Goal: Task Accomplishment & Management: Manage account settings

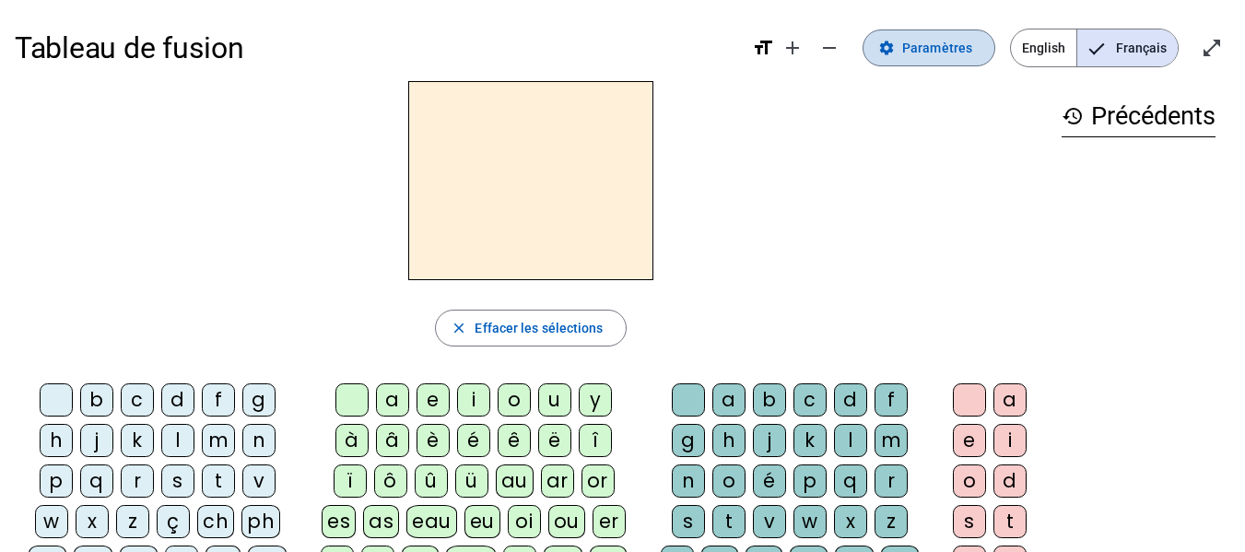
click at [913, 60] on span at bounding box center [929, 48] width 131 height 44
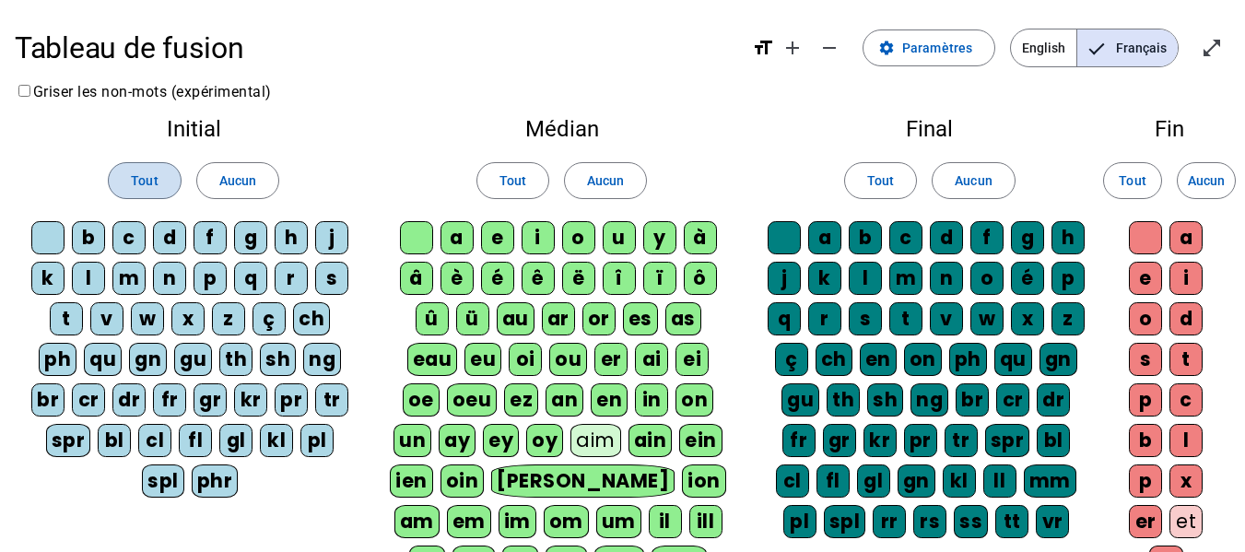
click at [141, 179] on span "Tout" at bounding box center [144, 181] width 27 height 22
click at [521, 196] on span at bounding box center [512, 181] width 71 height 44
click at [862, 187] on span at bounding box center [880, 181] width 71 height 44
click at [1138, 186] on span "Tout" at bounding box center [1132, 181] width 27 height 22
click at [1213, 51] on mat-icon "open_in_full" at bounding box center [1212, 48] width 22 height 22
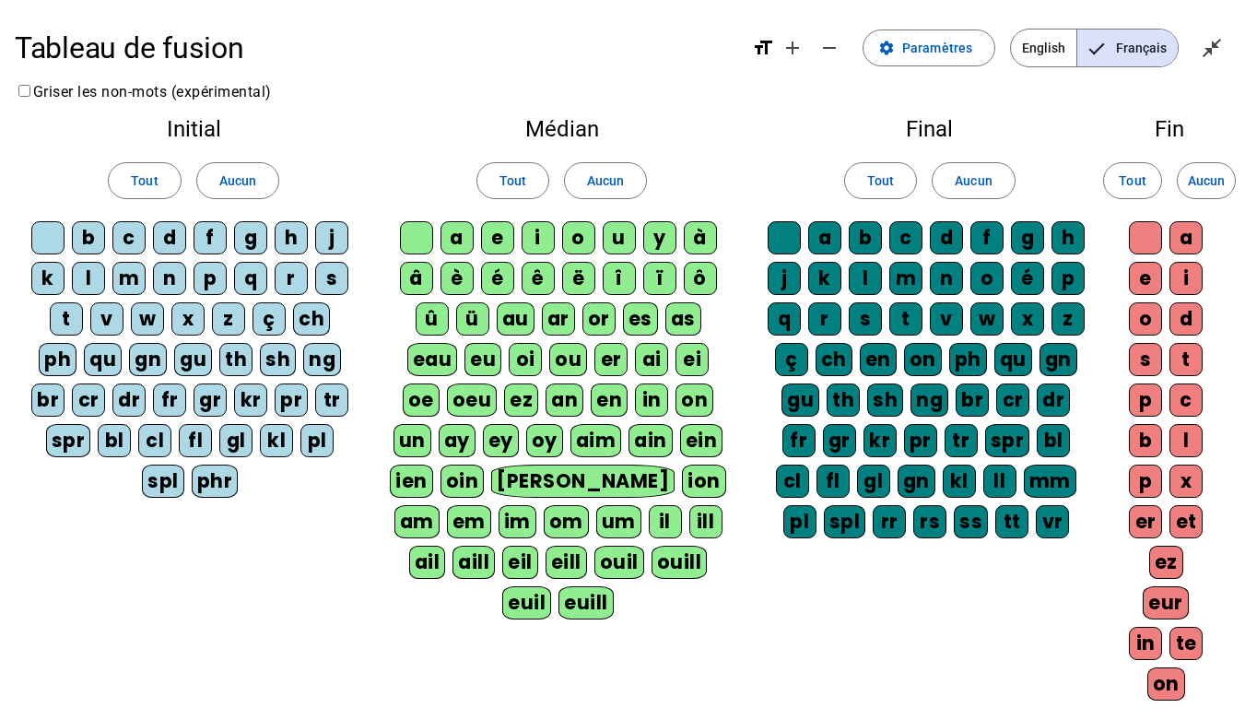
click at [313, 54] on h1 "Tableau de fusion" at bounding box center [376, 47] width 723 height 59
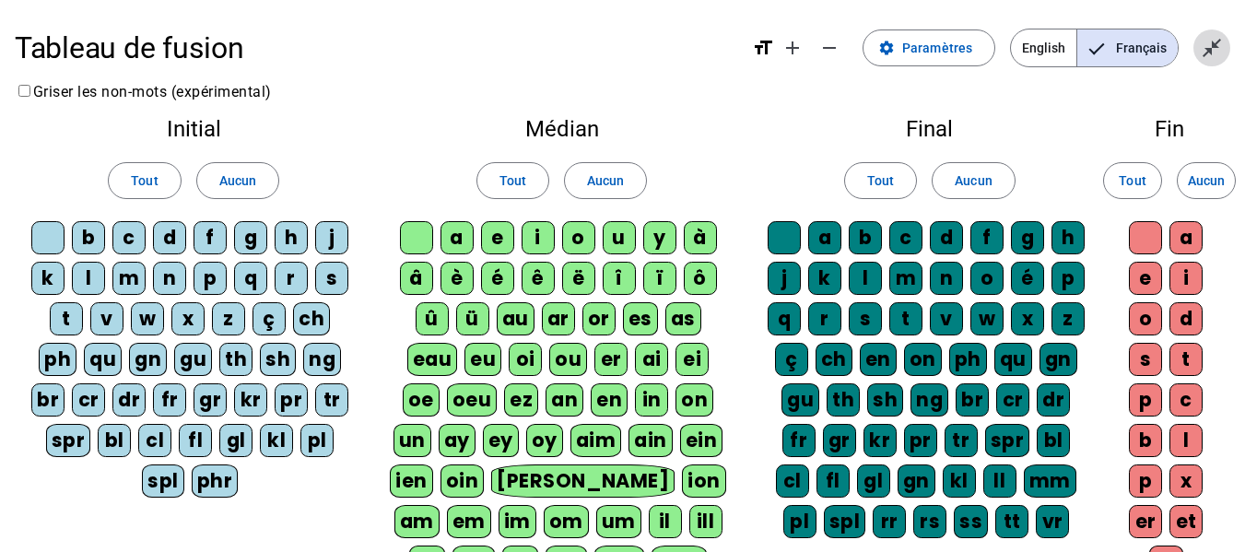
click at [1213, 49] on mat-icon "close_fullscreen" at bounding box center [1212, 48] width 22 height 22
click at [1213, 49] on mat-icon "open_in_full" at bounding box center [1212, 48] width 22 height 22
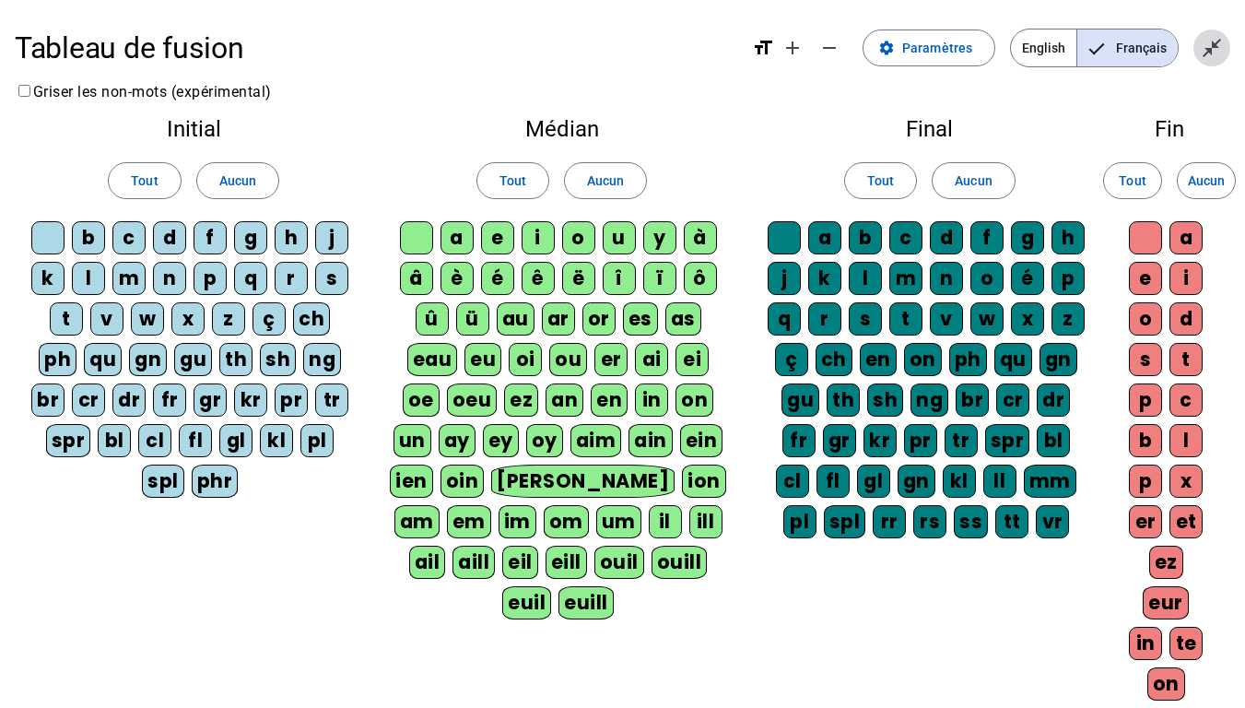
click at [1218, 42] on mat-icon "close_fullscreen" at bounding box center [1212, 48] width 22 height 22
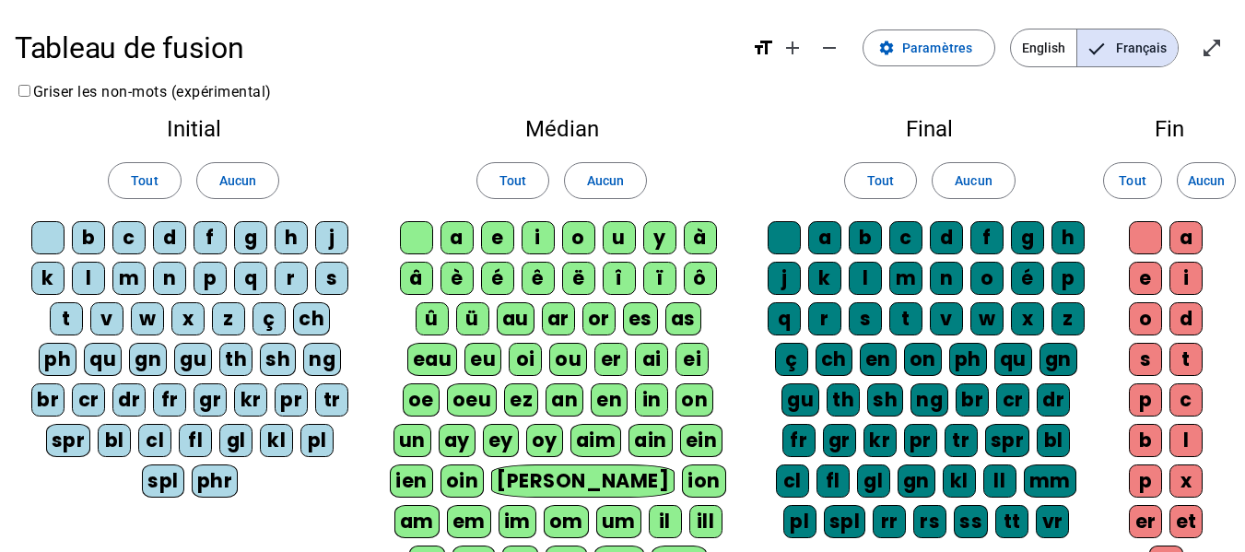
click at [766, 55] on mat-icon "format_size" at bounding box center [763, 48] width 22 height 22
click at [769, 51] on mat-icon "format_size" at bounding box center [763, 48] width 22 height 22
click at [936, 40] on span "Paramètres" at bounding box center [937, 48] width 70 height 22
click at [1036, 139] on h2 "Final" at bounding box center [930, 129] width 328 height 22
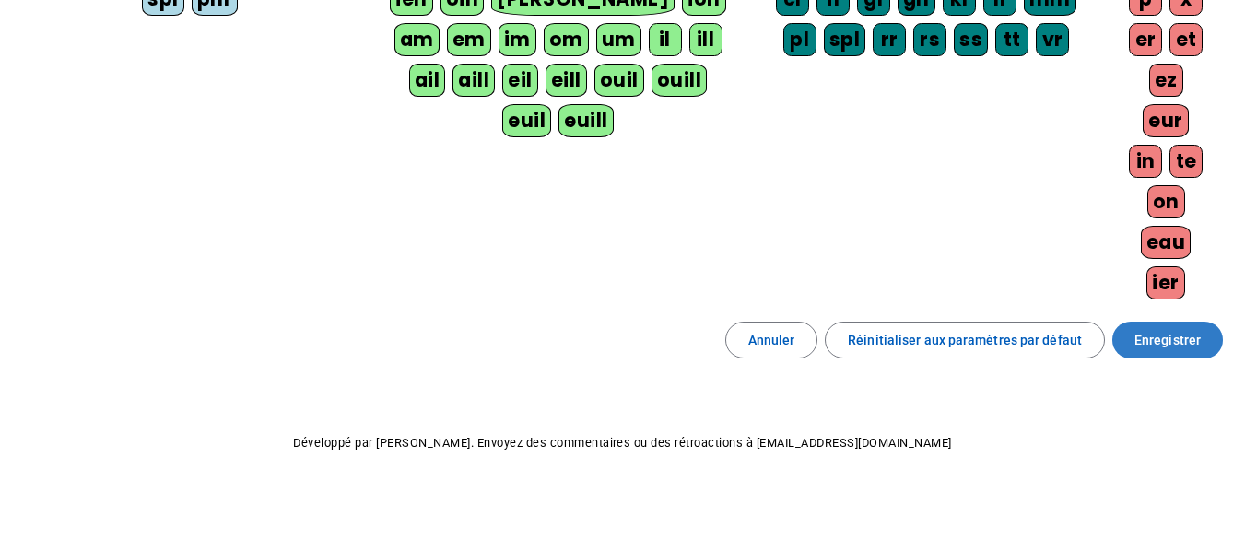
click at [1205, 337] on span at bounding box center [1167, 340] width 111 height 44
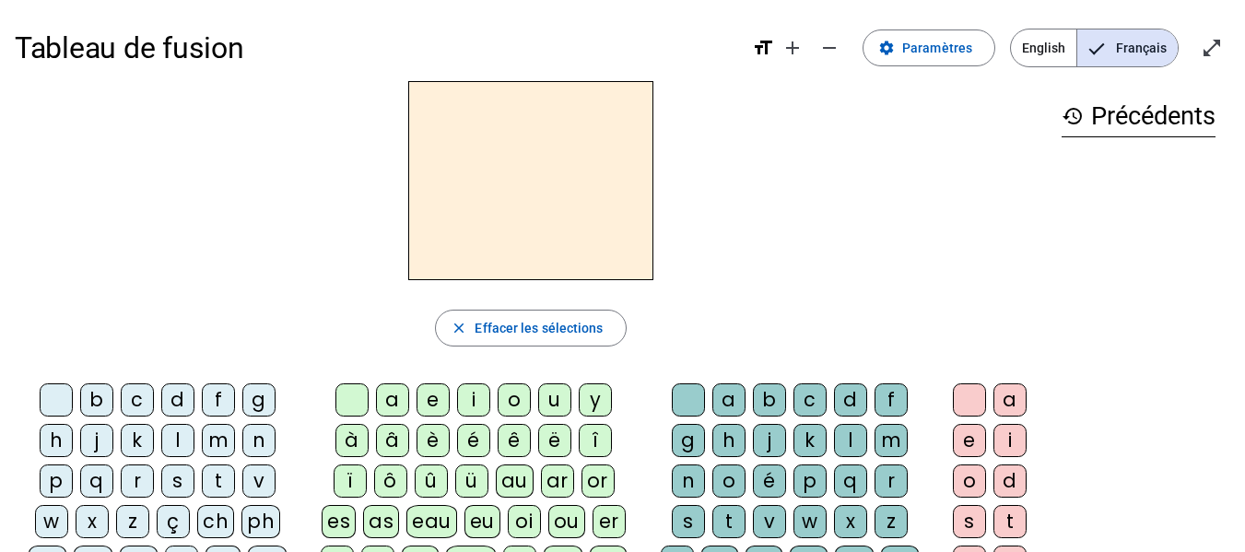
scroll to position [1, 0]
click at [769, 45] on mat-icon "format_size" at bounding box center [763, 47] width 22 height 22
click at [524, 202] on h2 at bounding box center [530, 179] width 245 height 199
click at [460, 325] on mat-icon "close" at bounding box center [459, 327] width 17 height 17
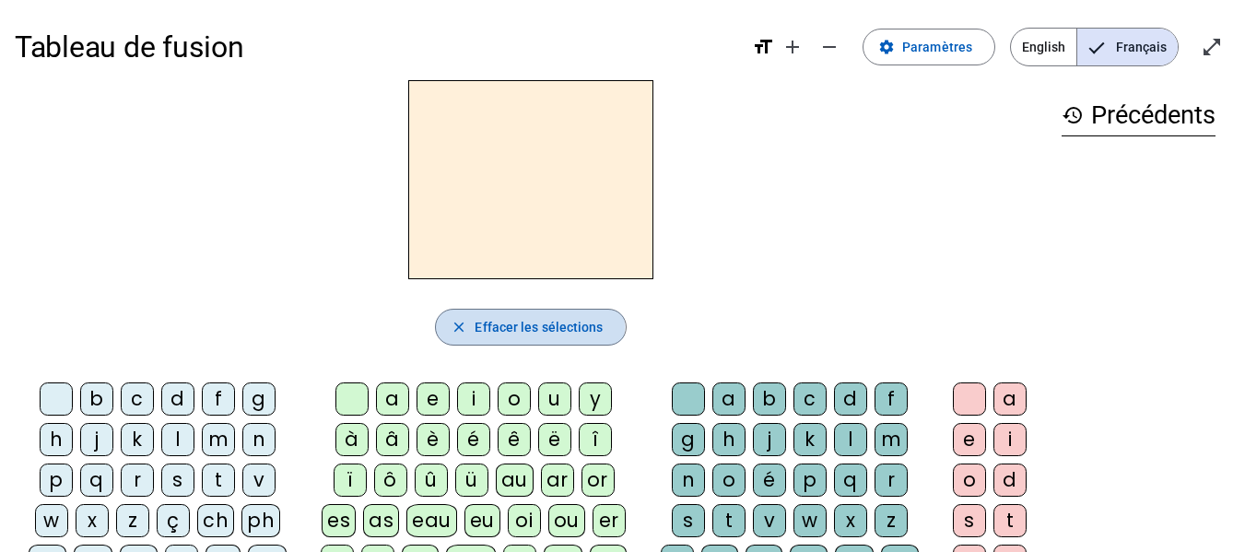
click at [458, 327] on mat-icon "close" at bounding box center [459, 327] width 17 height 17
click at [1062, 113] on mat-icon "history" at bounding box center [1073, 115] width 22 height 22
